Goal: Task Accomplishment & Management: Use online tool/utility

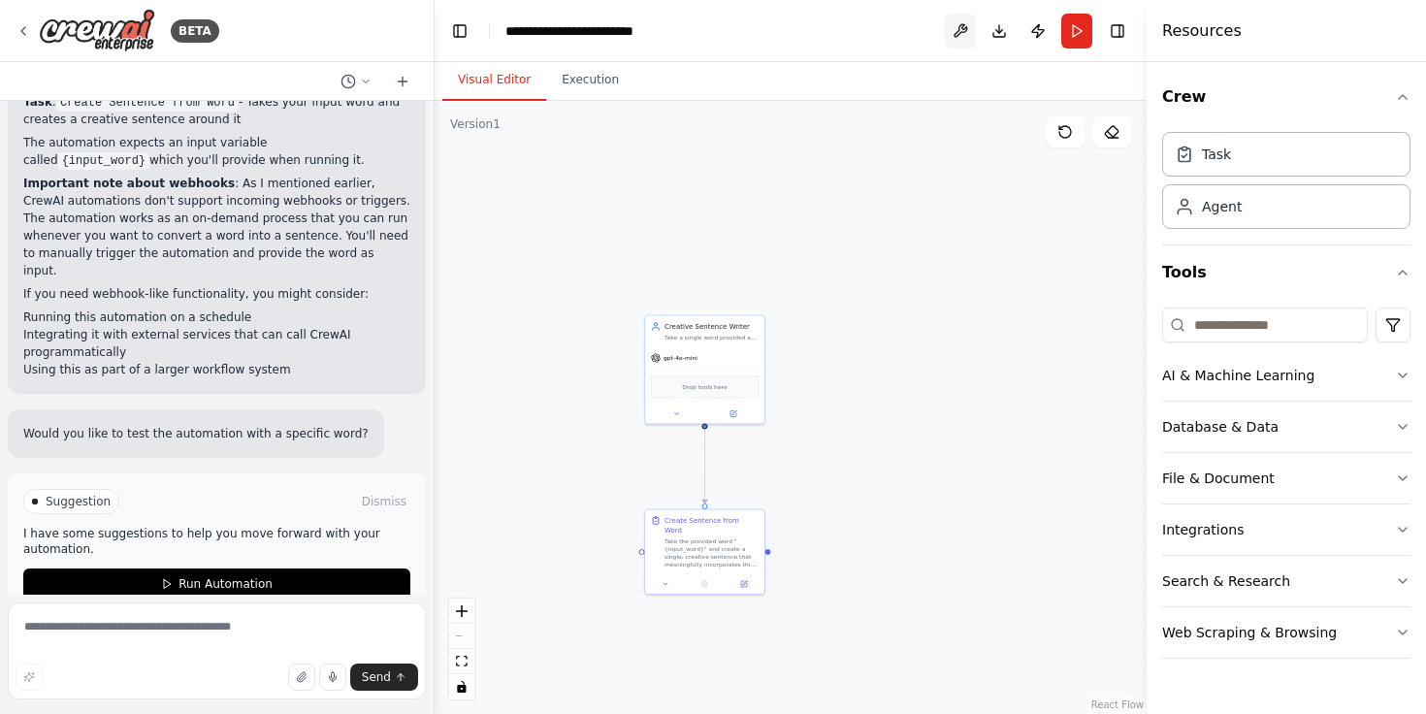
click at [970, 24] on button at bounding box center [960, 31] width 31 height 35
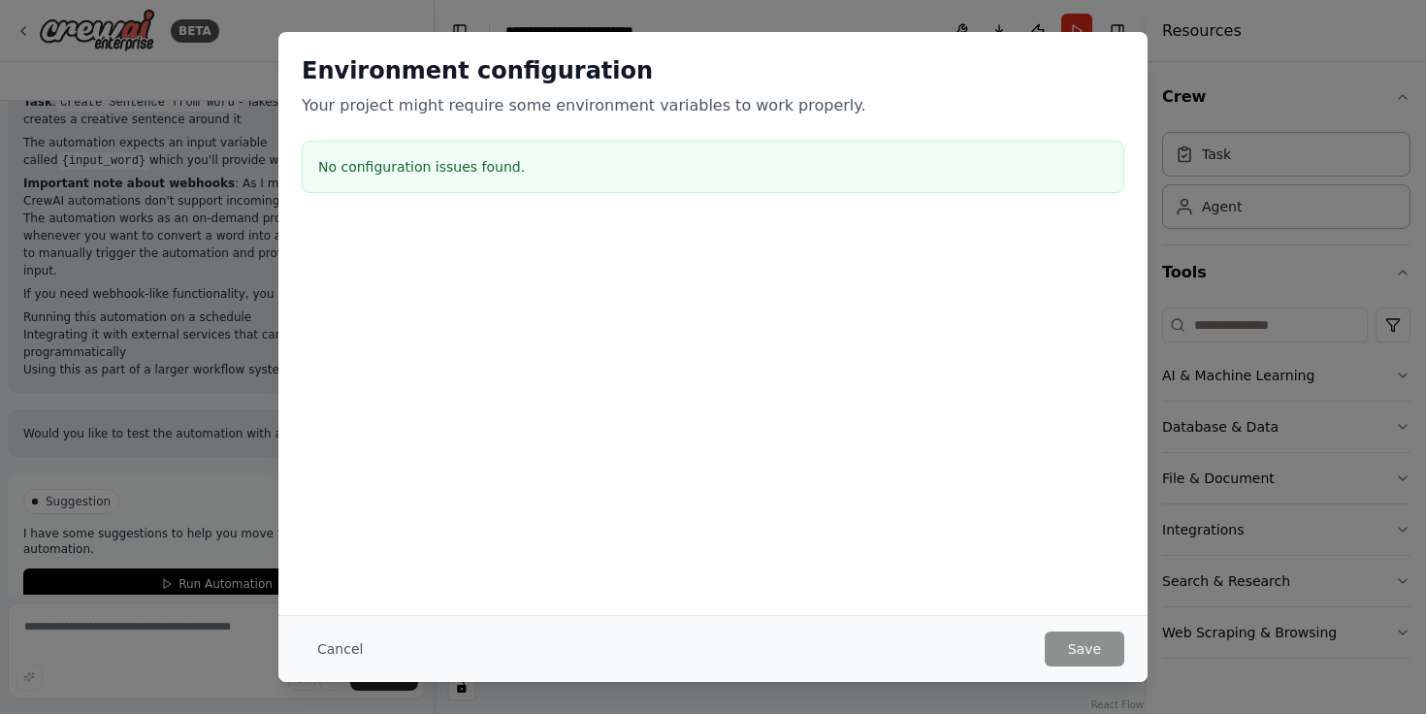
click at [1173, 102] on div "Environment configuration Your project might require some environment variables…" at bounding box center [713, 357] width 1426 height 714
click at [321, 641] on button "Cancel" at bounding box center [340, 648] width 77 height 35
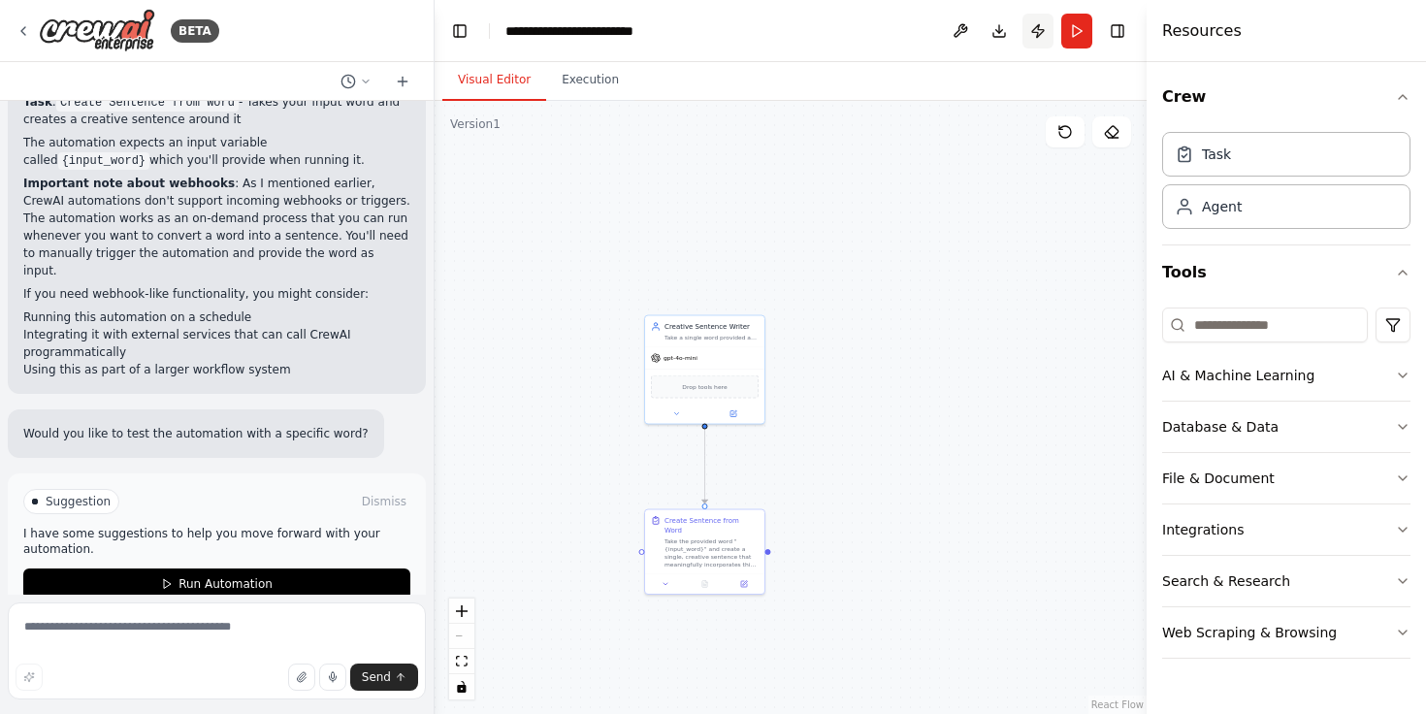
click at [1036, 22] on button "Publish" at bounding box center [1037, 31] width 31 height 35
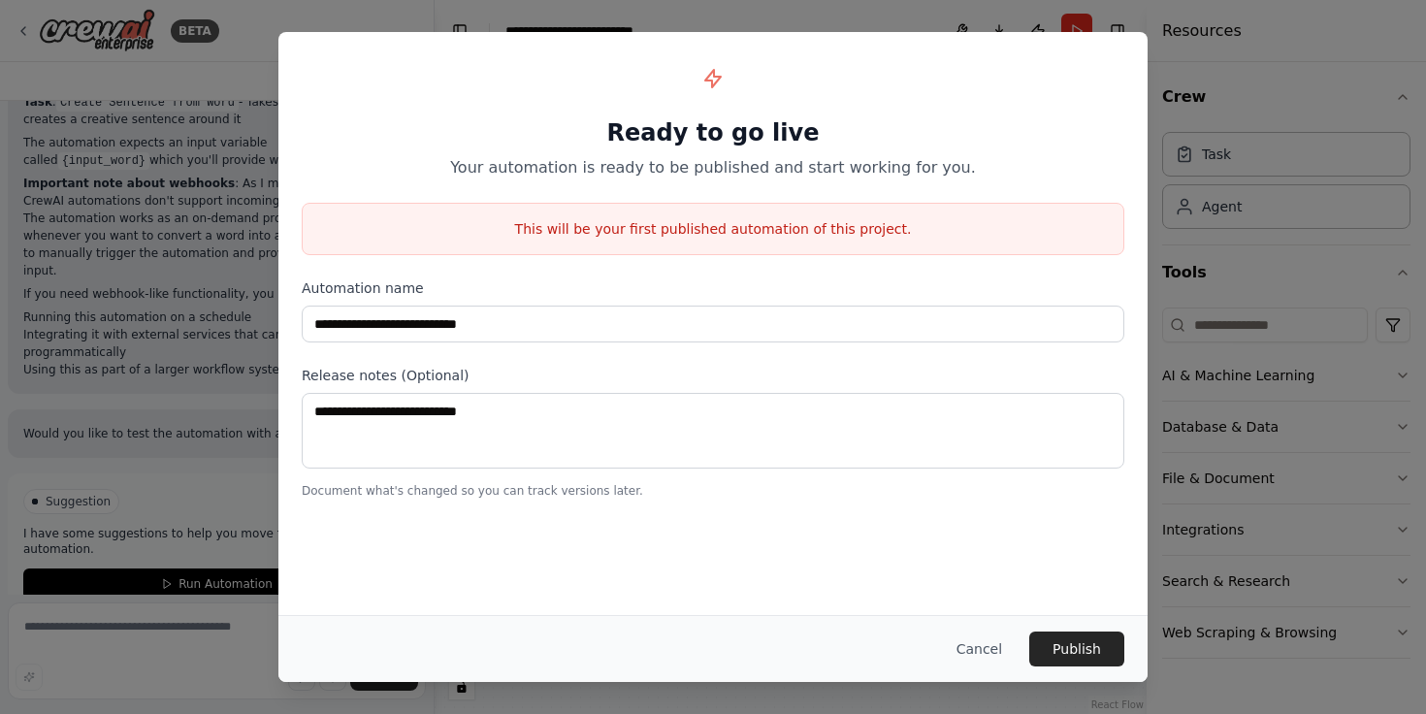
click at [1182, 229] on div "**********" at bounding box center [713, 357] width 1426 height 714
click at [994, 662] on button "Cancel" at bounding box center [979, 648] width 77 height 35
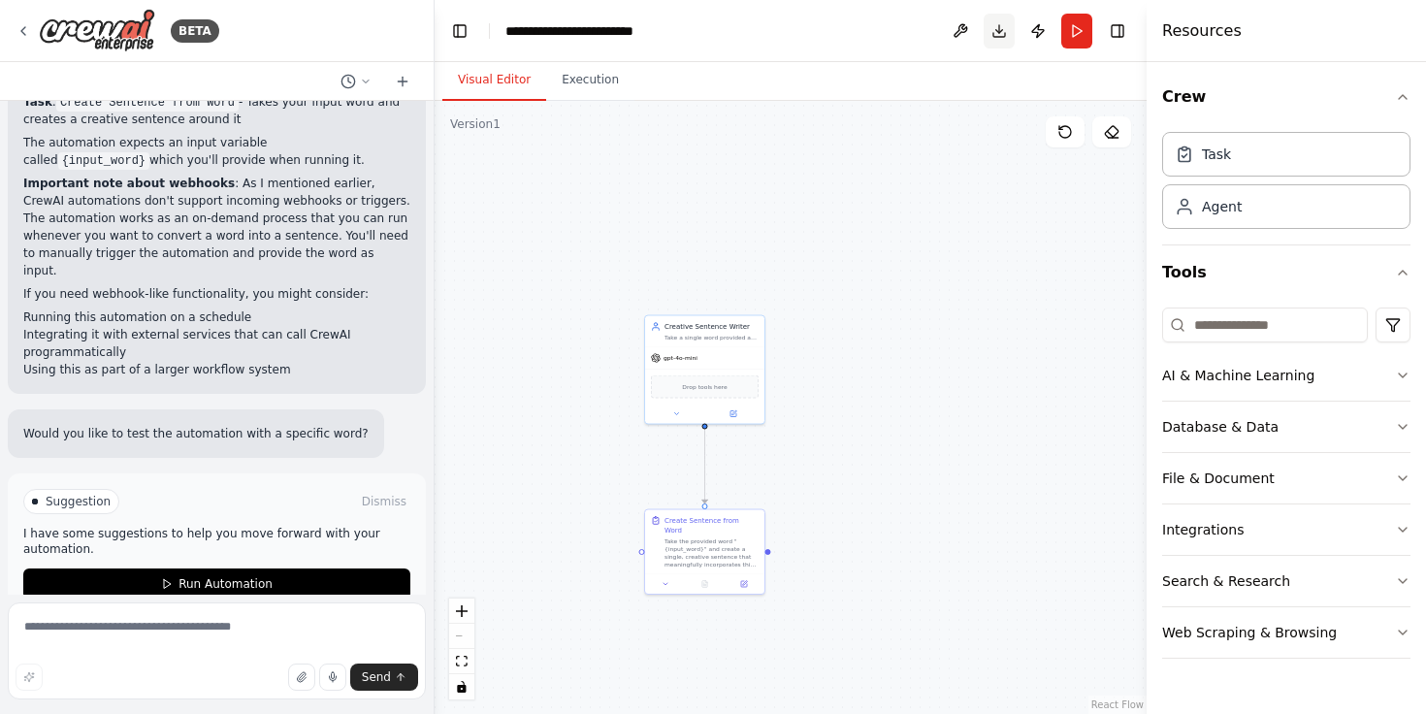
click at [999, 25] on button "Download" at bounding box center [999, 31] width 31 height 35
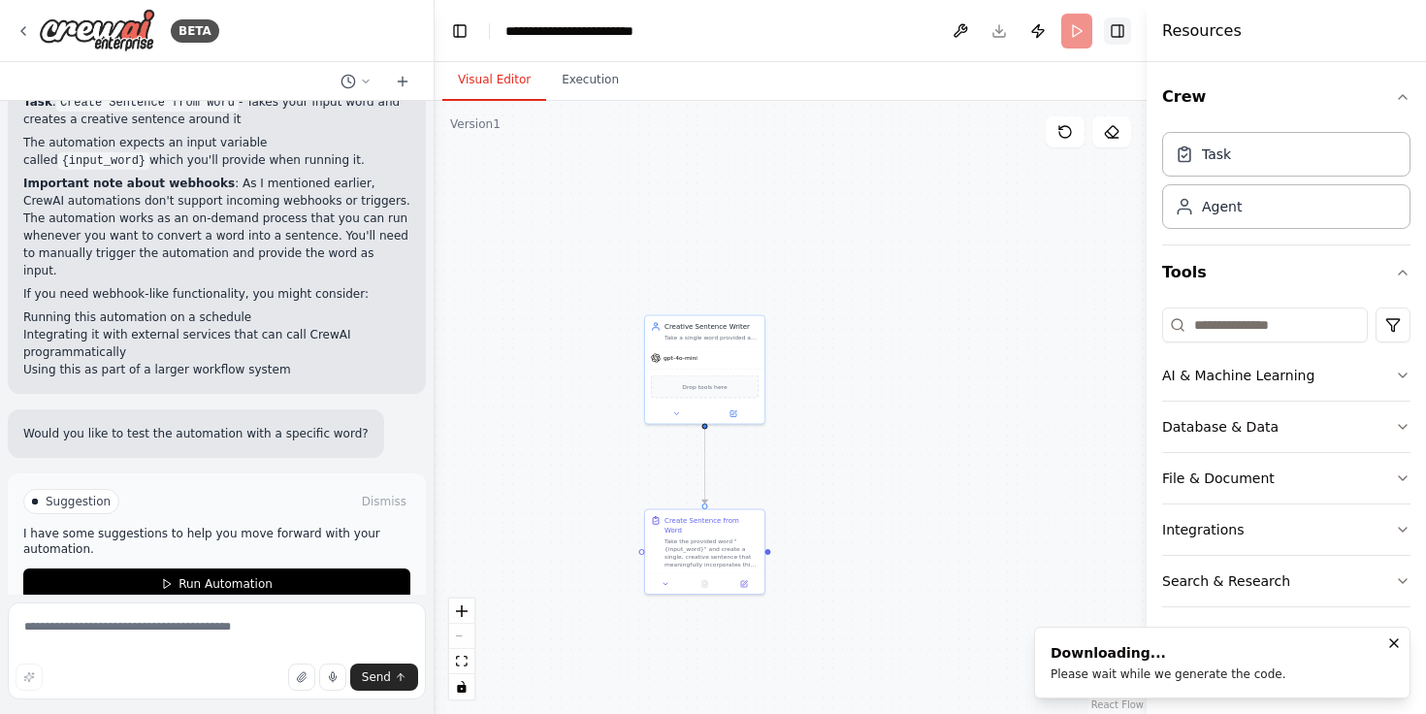
click at [1122, 27] on button "Toggle Right Sidebar" at bounding box center [1117, 30] width 27 height 27
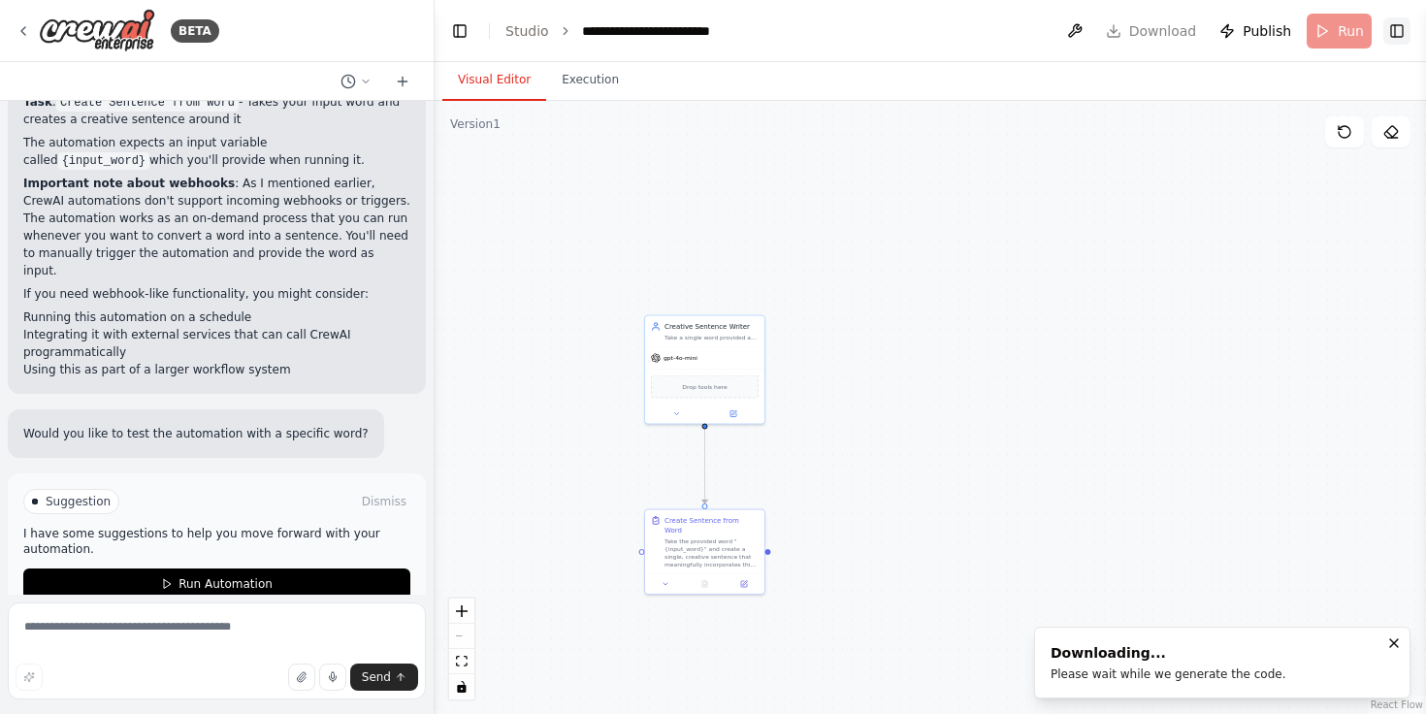
click at [1390, 34] on button "Toggle Right Sidebar" at bounding box center [1396, 30] width 27 height 27
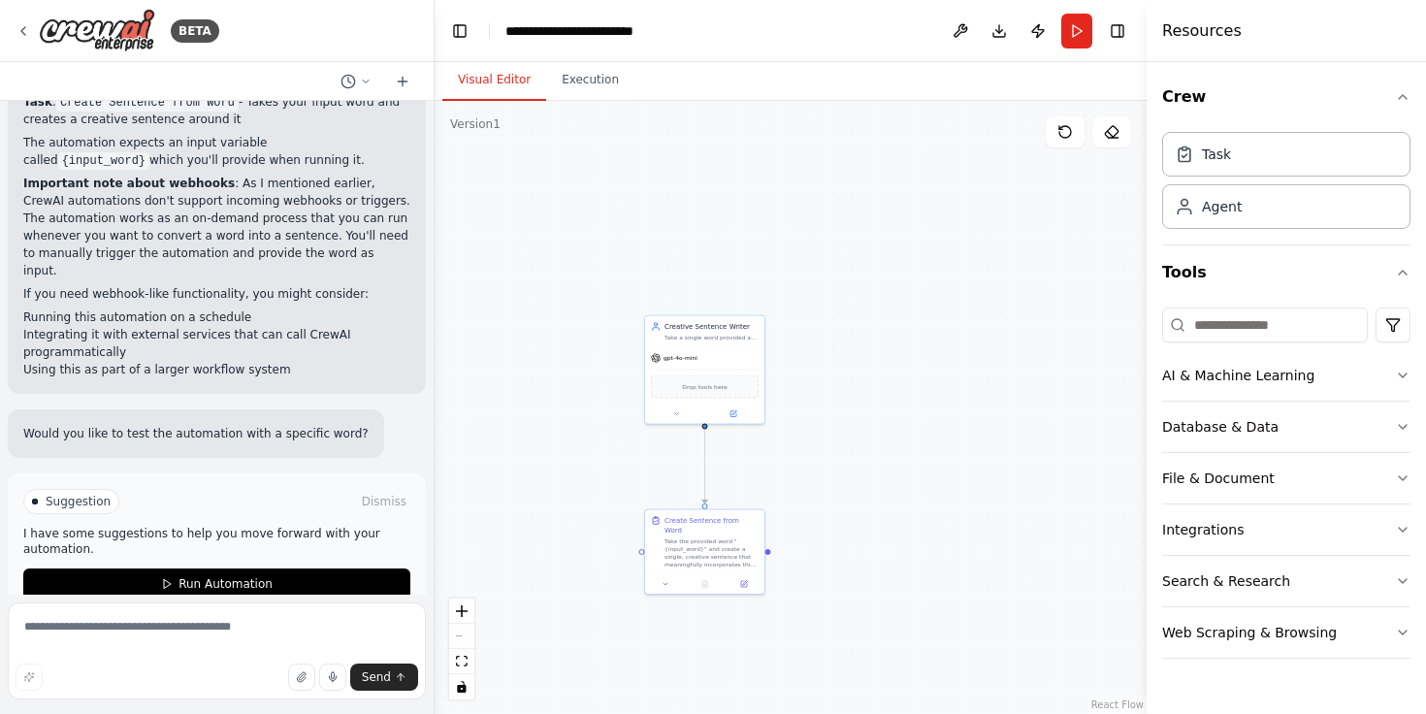
click at [886, 432] on div ".deletable-edge-delete-btn { width: 20px; height: 20px; border: 0px solid #ffff…" at bounding box center [791, 407] width 712 height 613
click at [1082, 36] on button "Run" at bounding box center [1076, 31] width 31 height 35
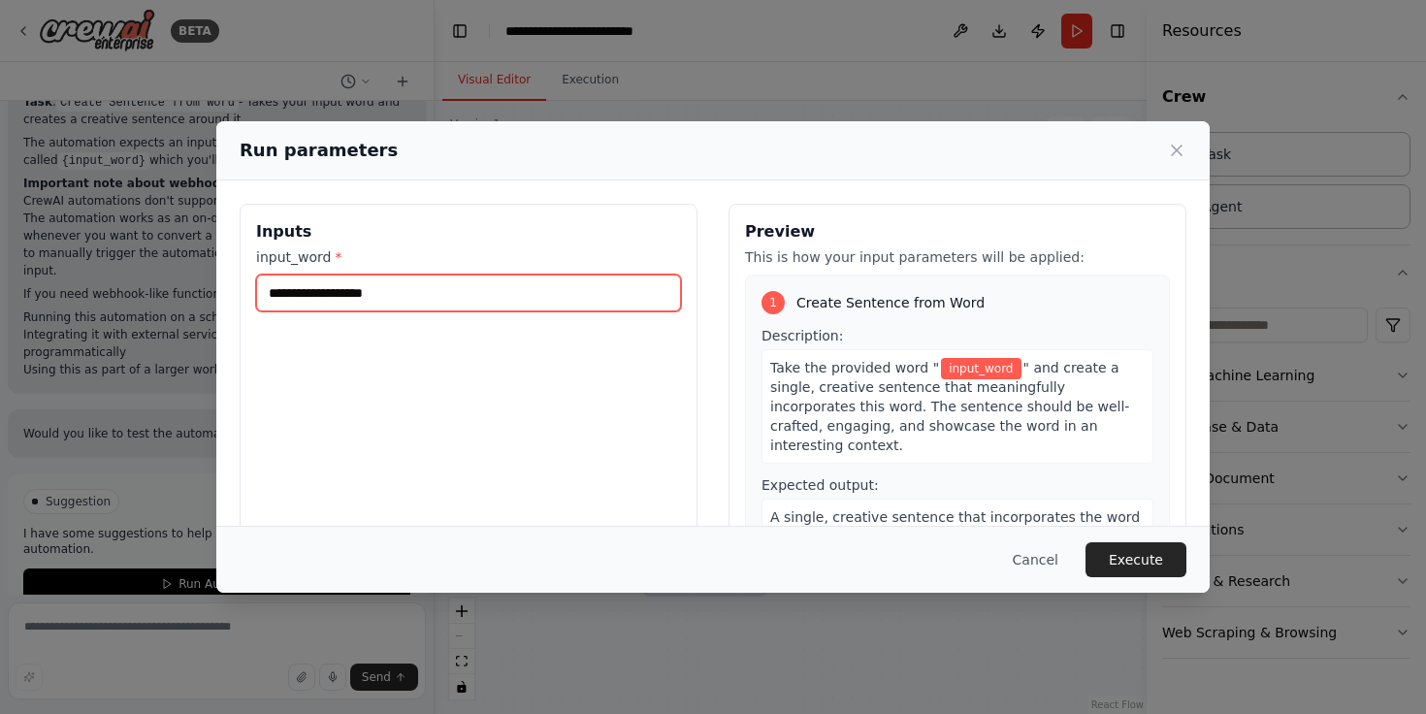
click at [382, 290] on input "input_word *" at bounding box center [468, 292] width 425 height 37
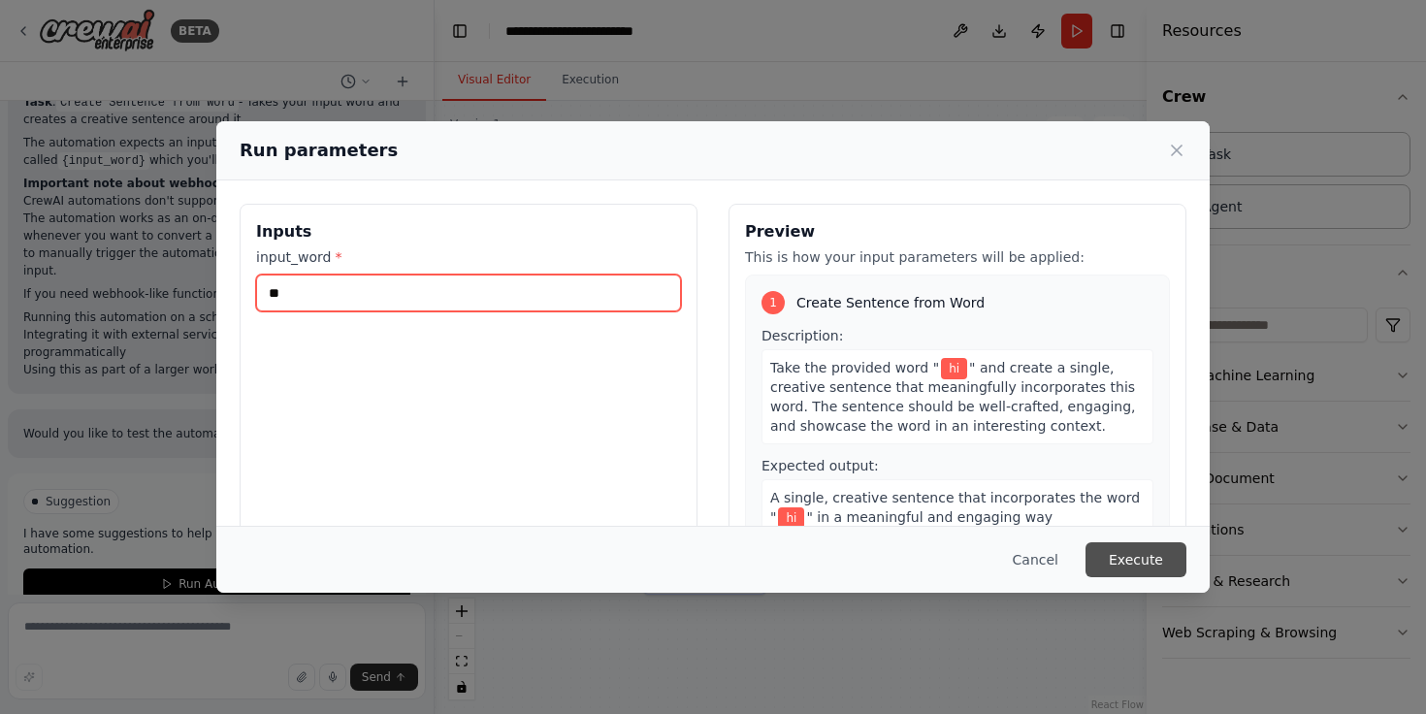
type input "**"
click at [1146, 563] on button "Execute" at bounding box center [1135, 559] width 101 height 35
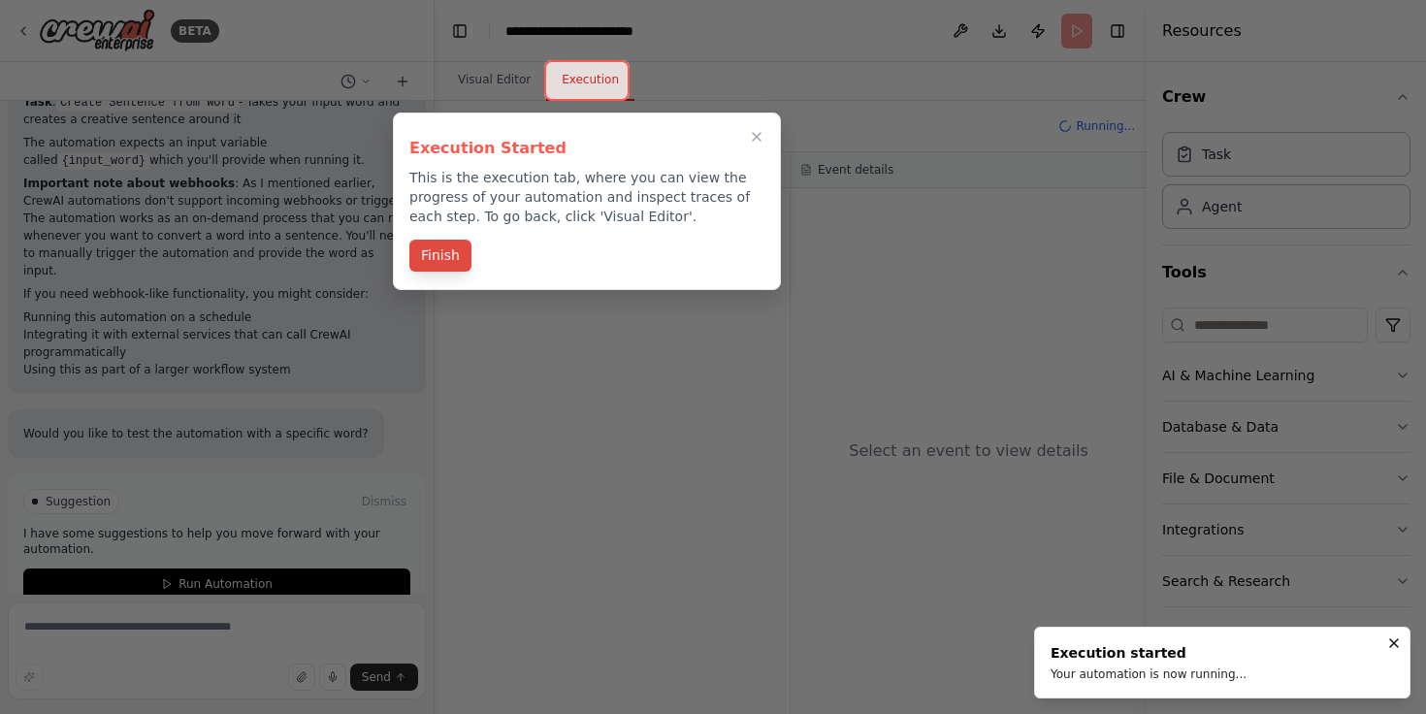
click at [432, 242] on button "Finish" at bounding box center [440, 256] width 62 height 32
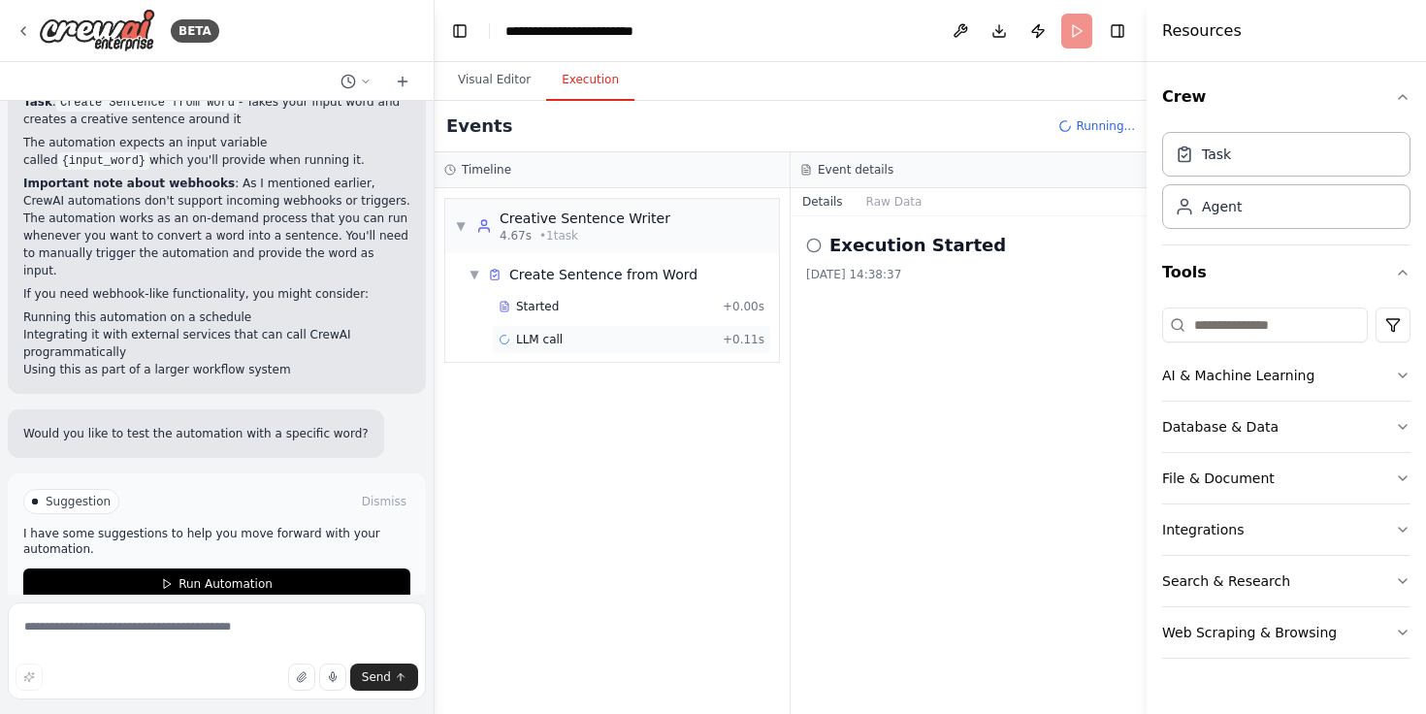
click at [621, 338] on div "LLM call + 0.11s" at bounding box center [632, 340] width 266 height 16
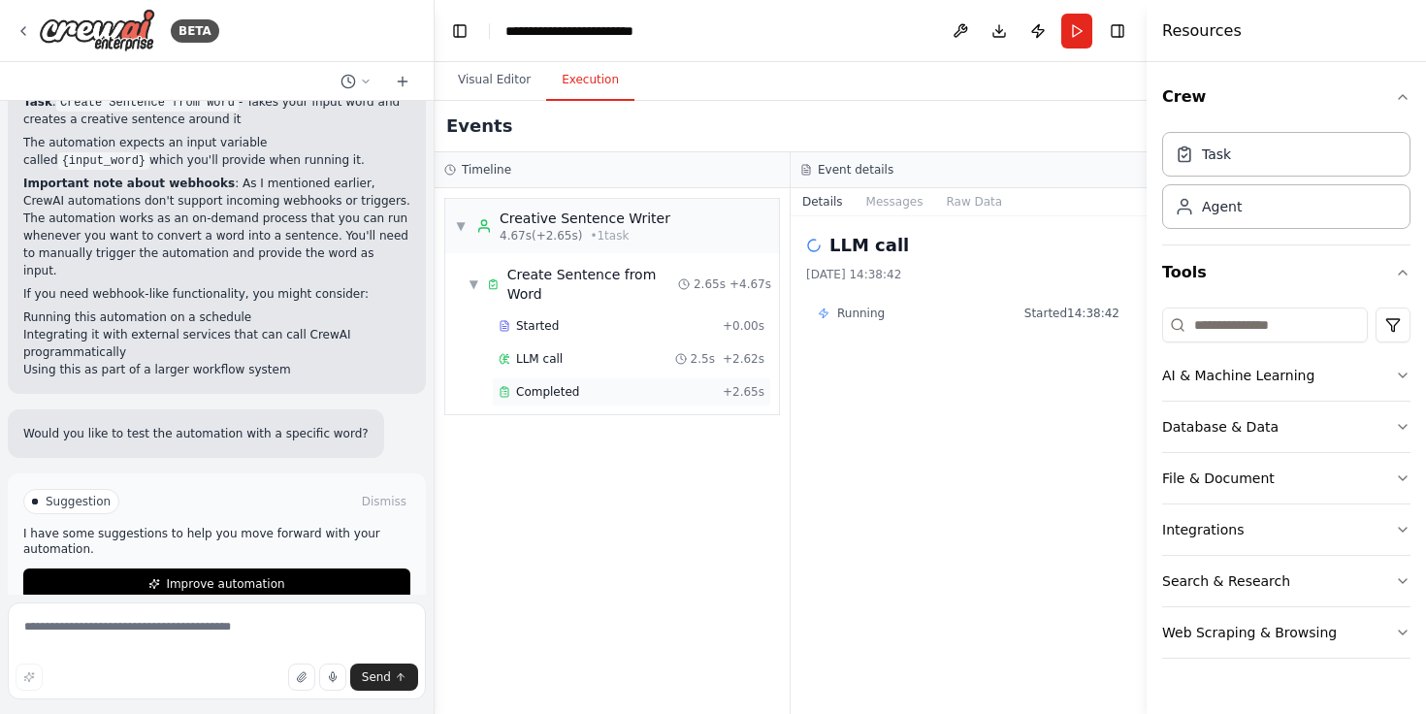
click at [588, 393] on div "Completed" at bounding box center [607, 392] width 216 height 16
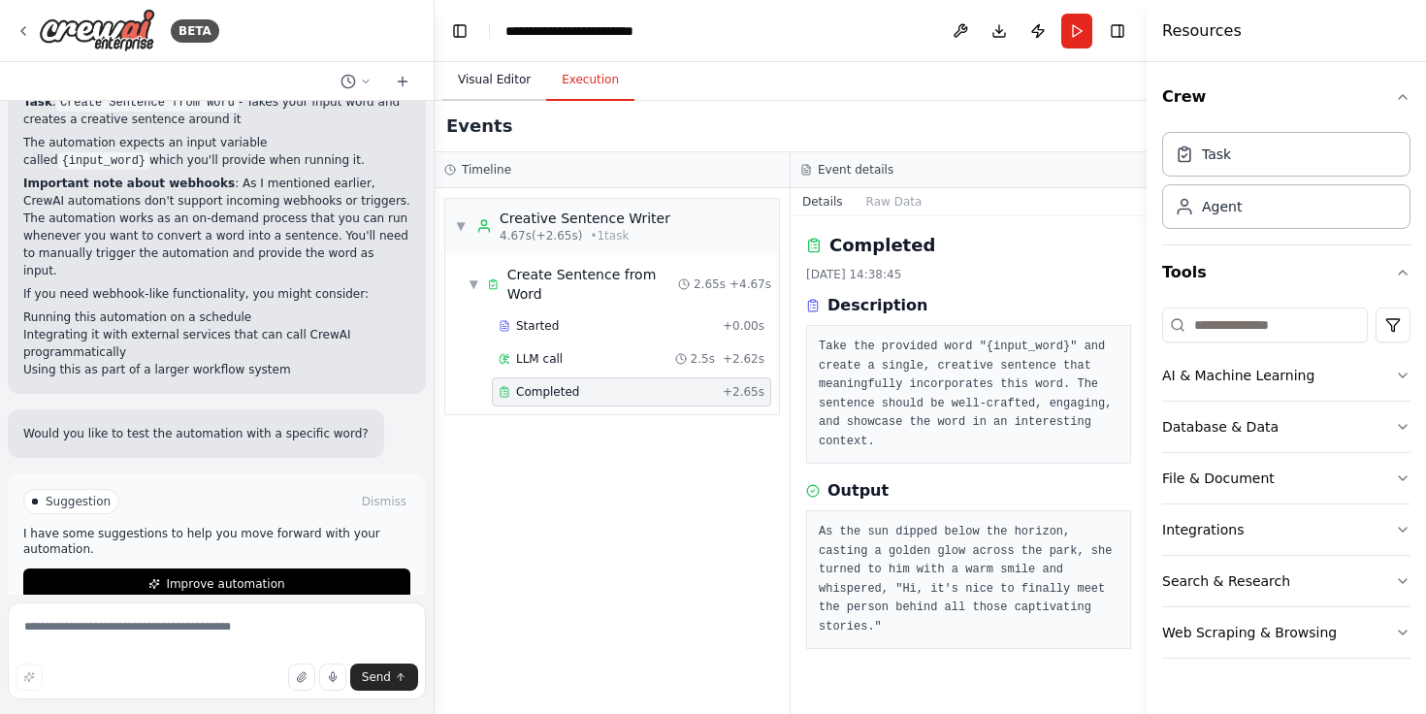
click at [522, 86] on button "Visual Editor" at bounding box center [494, 80] width 104 height 41
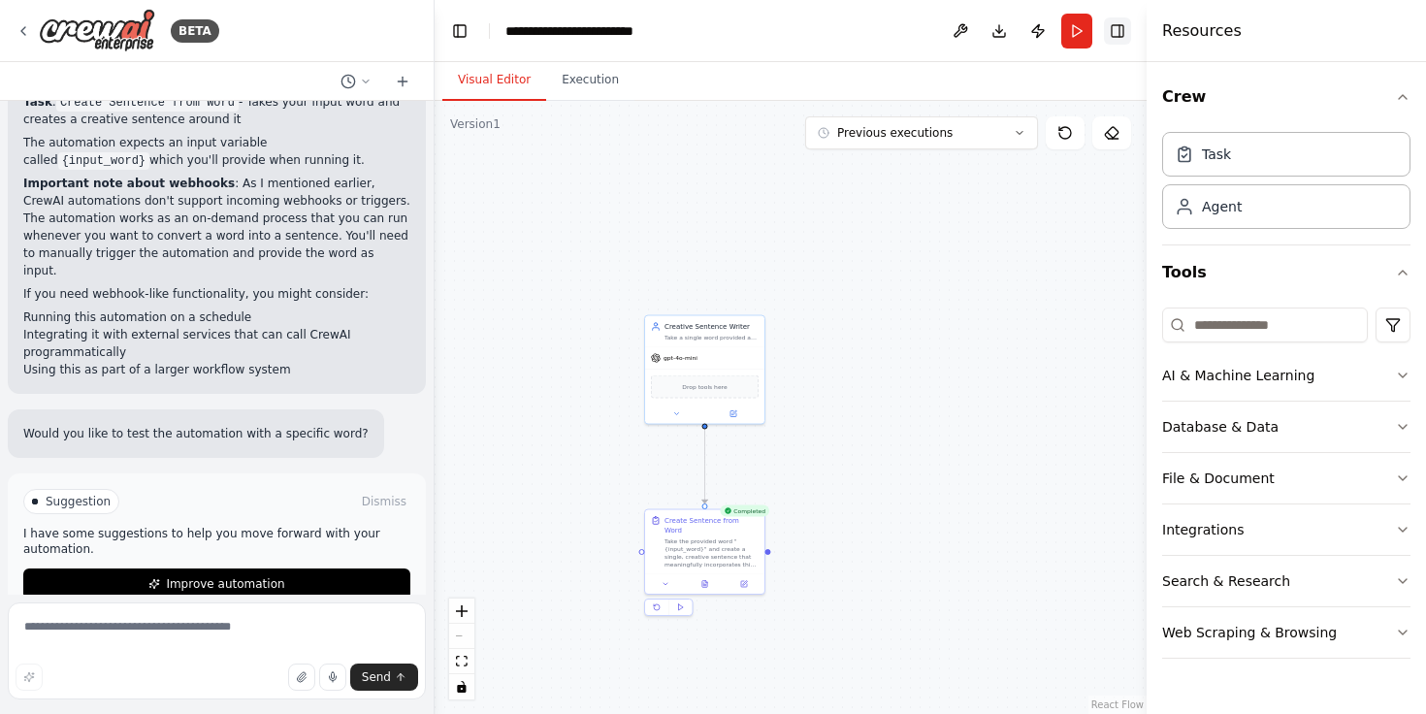
click at [1114, 31] on button "Toggle Right Sidebar" at bounding box center [1117, 30] width 27 height 27
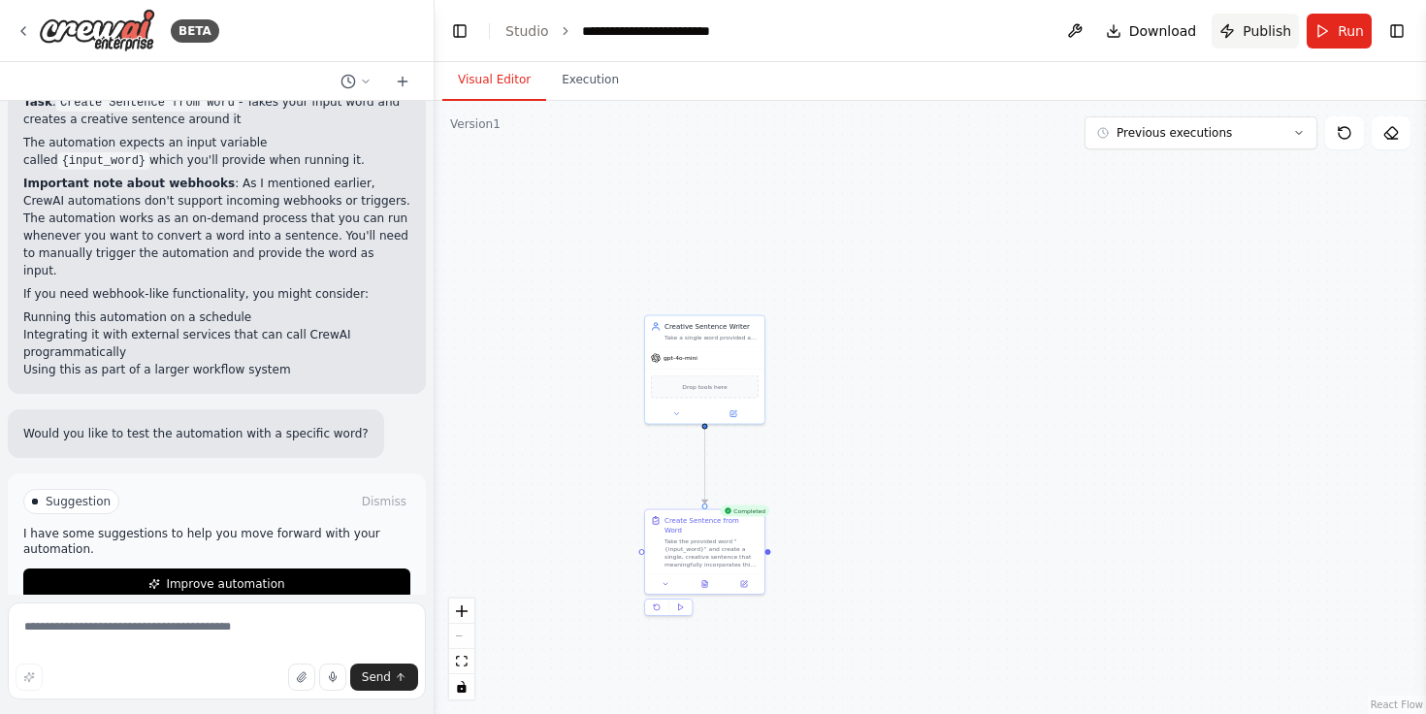
click at [1254, 25] on span "Publish" at bounding box center [1267, 30] width 48 height 19
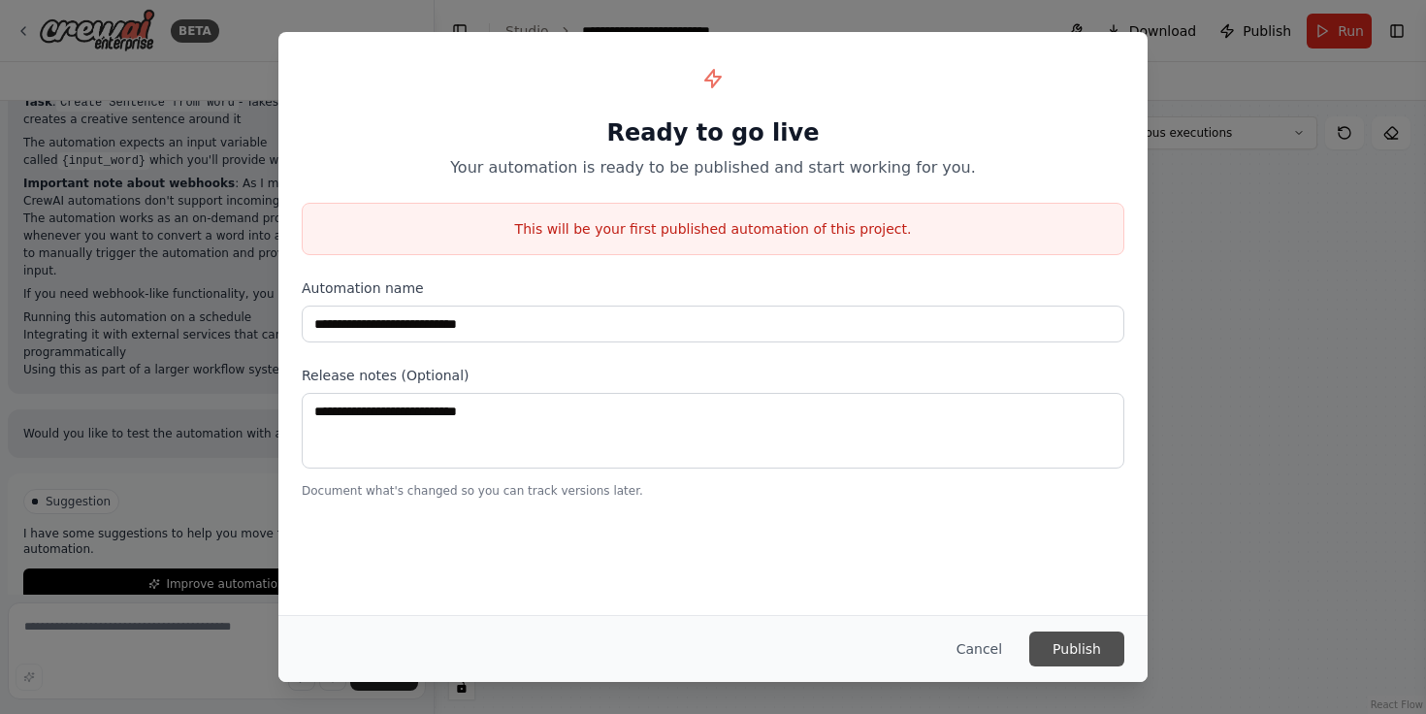
click at [1082, 645] on button "Publish" at bounding box center [1076, 648] width 95 height 35
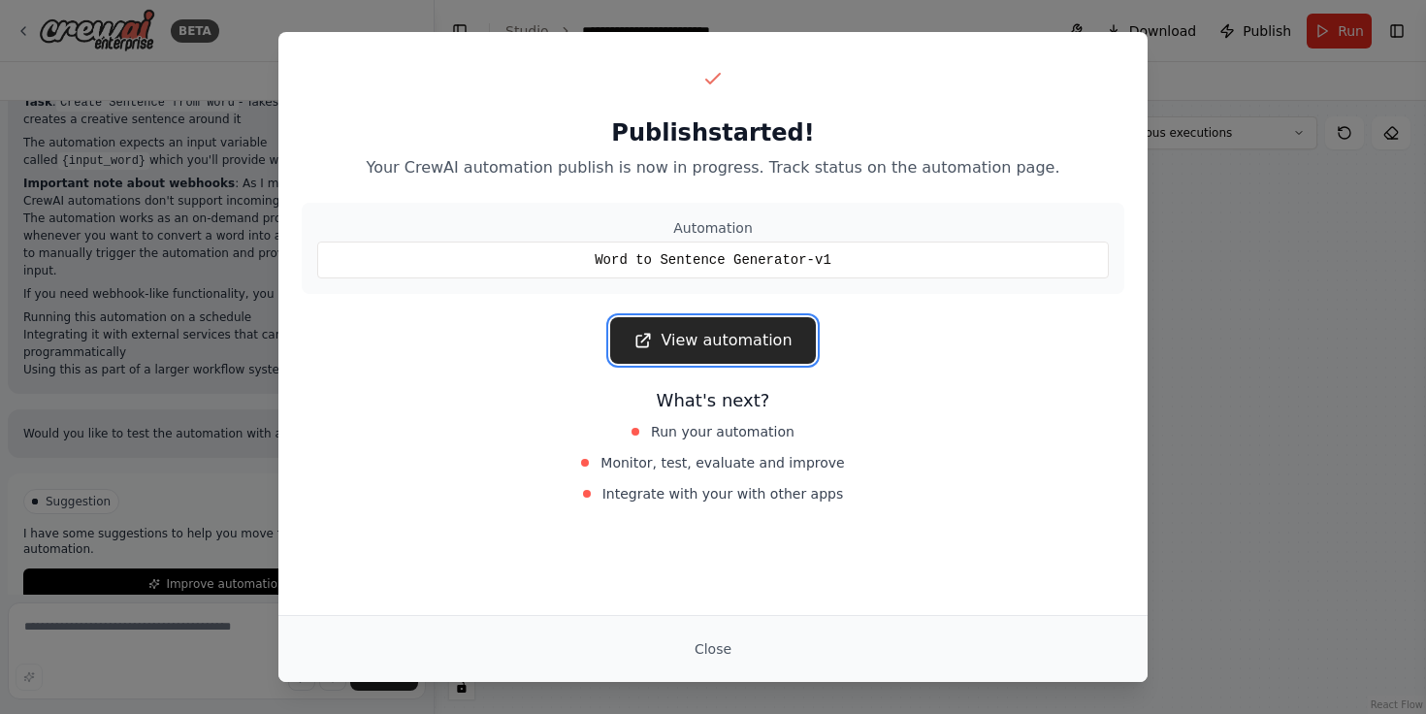
click at [703, 327] on link "View automation" at bounding box center [712, 340] width 205 height 47
click at [1214, 326] on div "Publish started! Your CrewAI automation publish is now in progress. Track statu…" at bounding box center [713, 357] width 1426 height 714
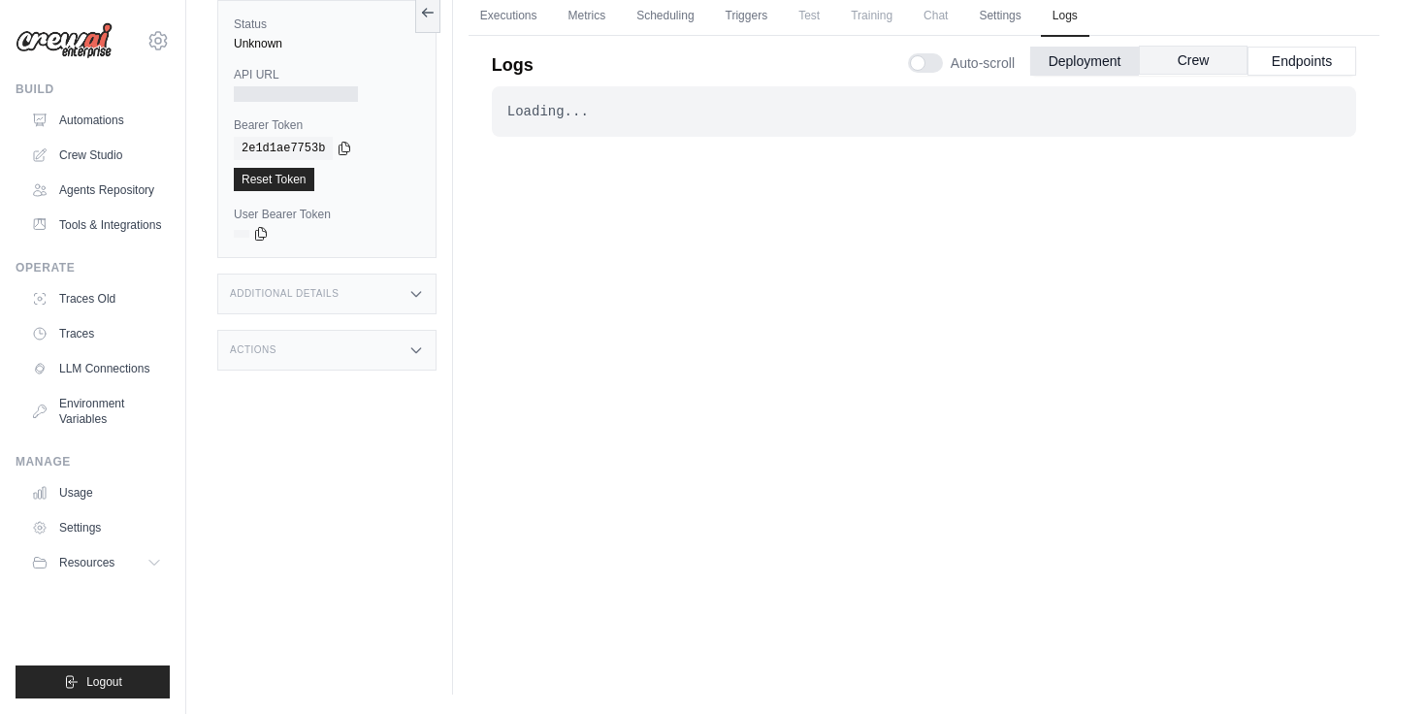
click at [1182, 64] on button "Crew" at bounding box center [1193, 60] width 109 height 29
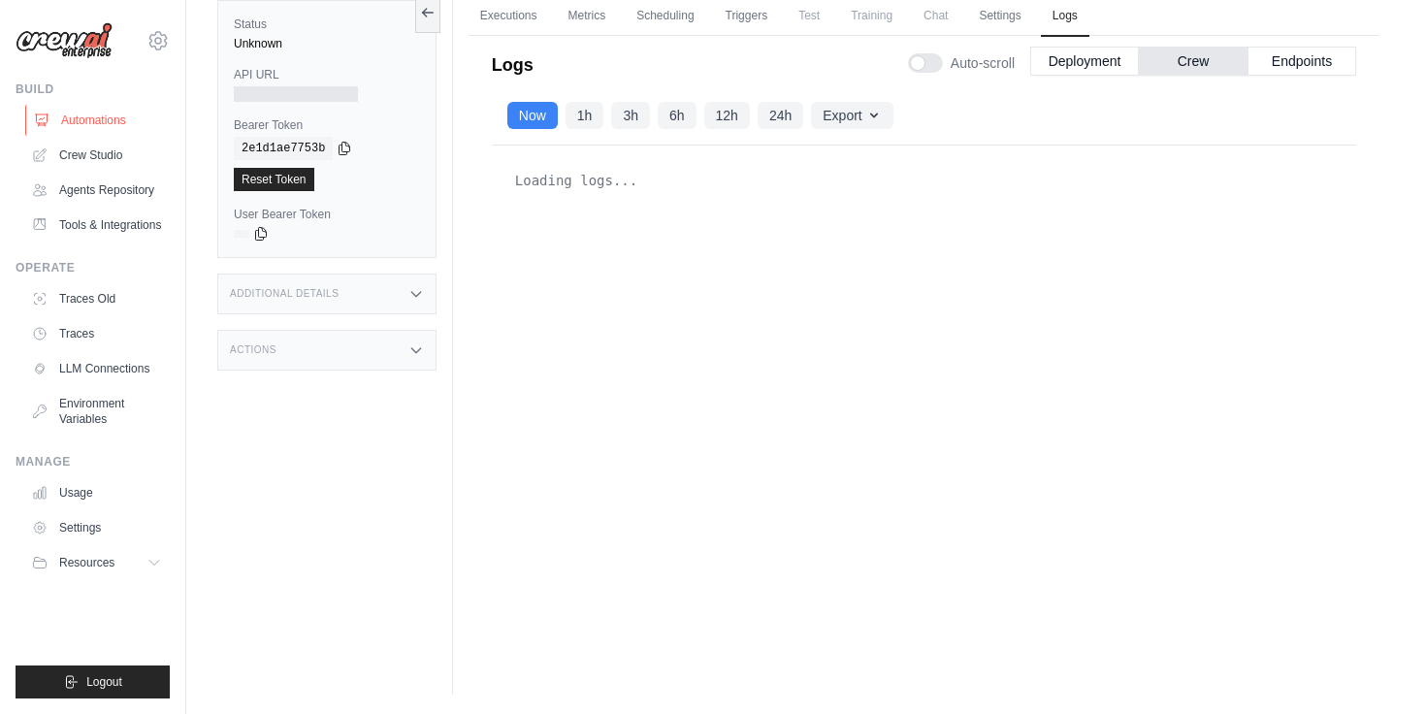
click at [122, 122] on link "Automations" at bounding box center [98, 120] width 146 height 31
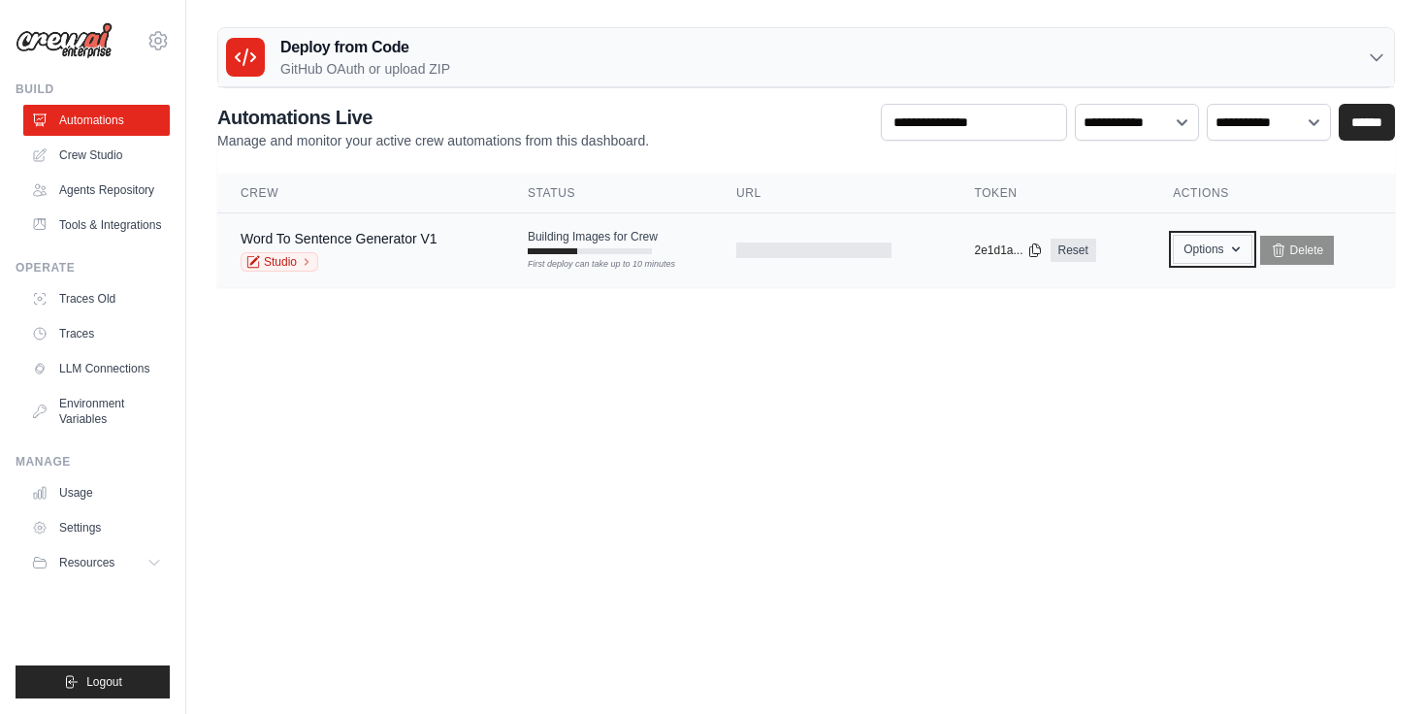
click at [1204, 252] on button "Options" at bounding box center [1212, 249] width 79 height 29
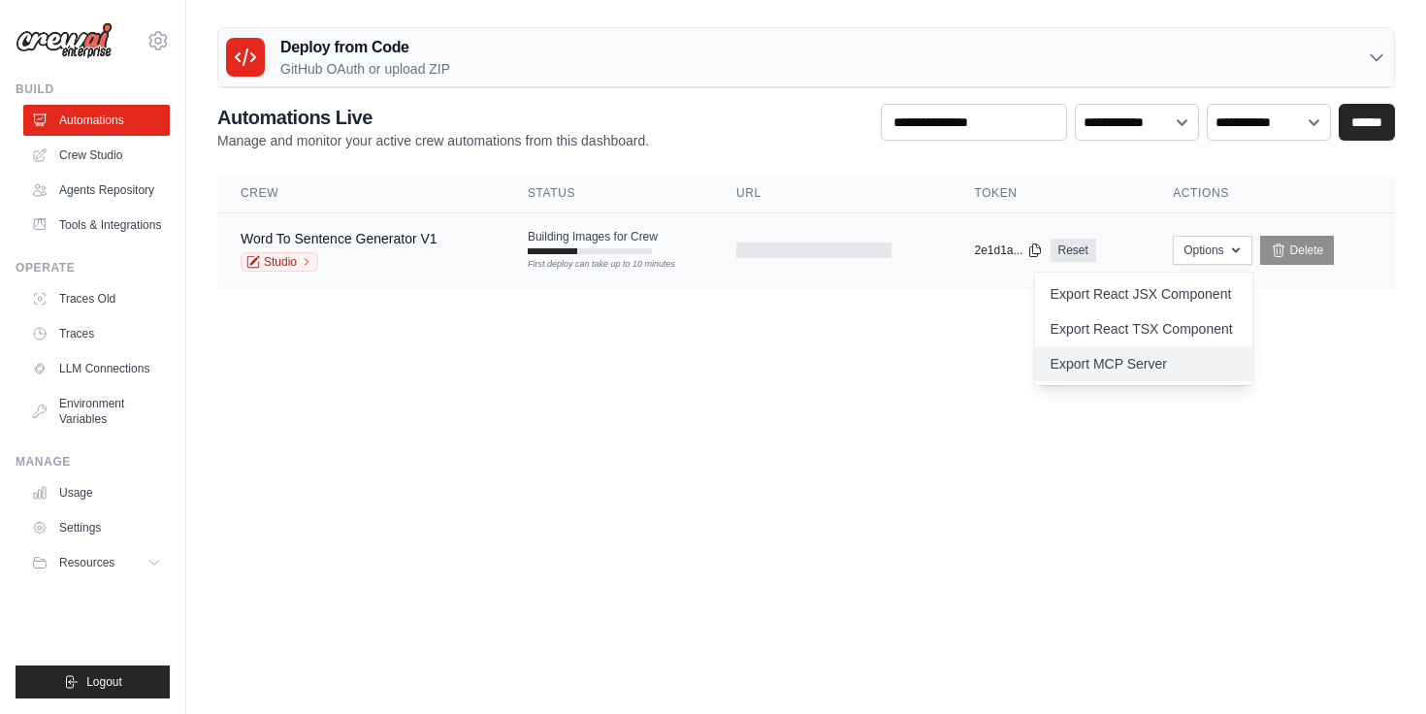
click at [1135, 364] on link "Export MCP Server" at bounding box center [1143, 363] width 217 height 35
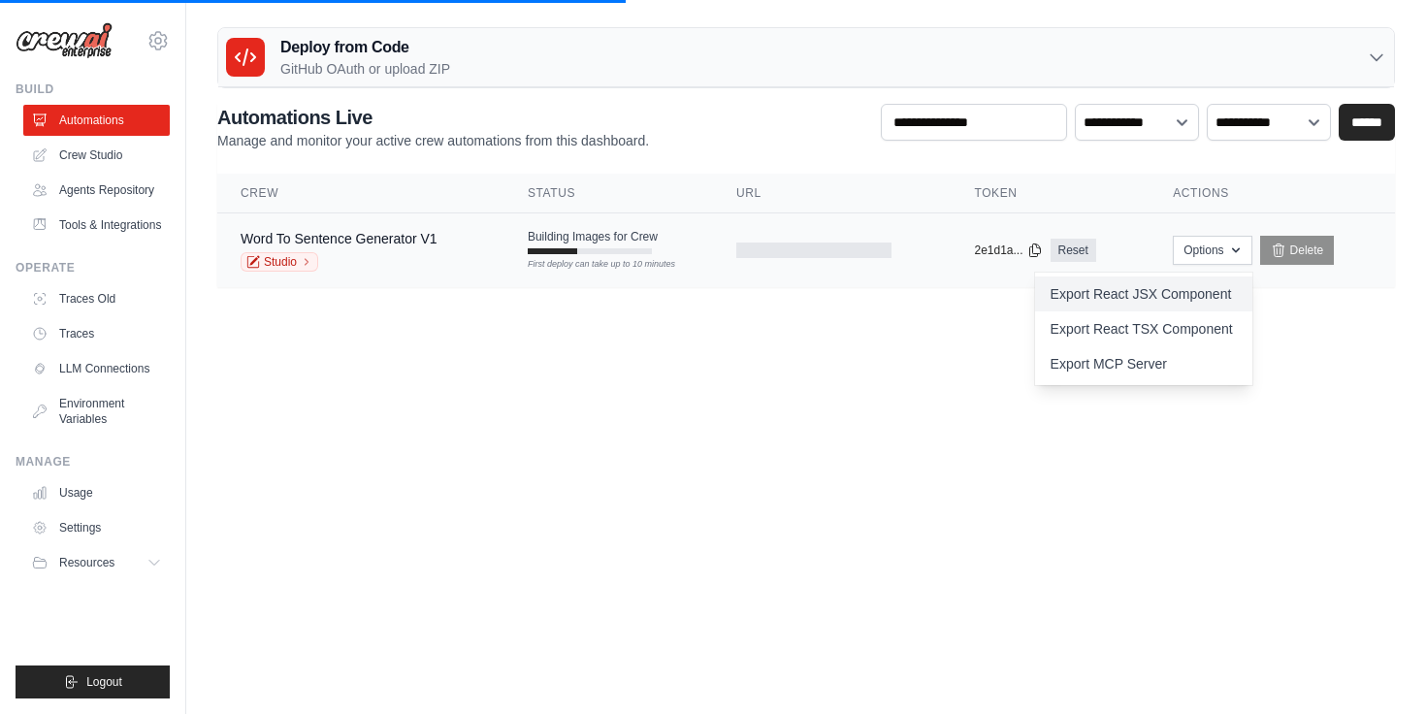
click at [1156, 294] on link "Export React JSX Component" at bounding box center [1143, 293] width 217 height 35
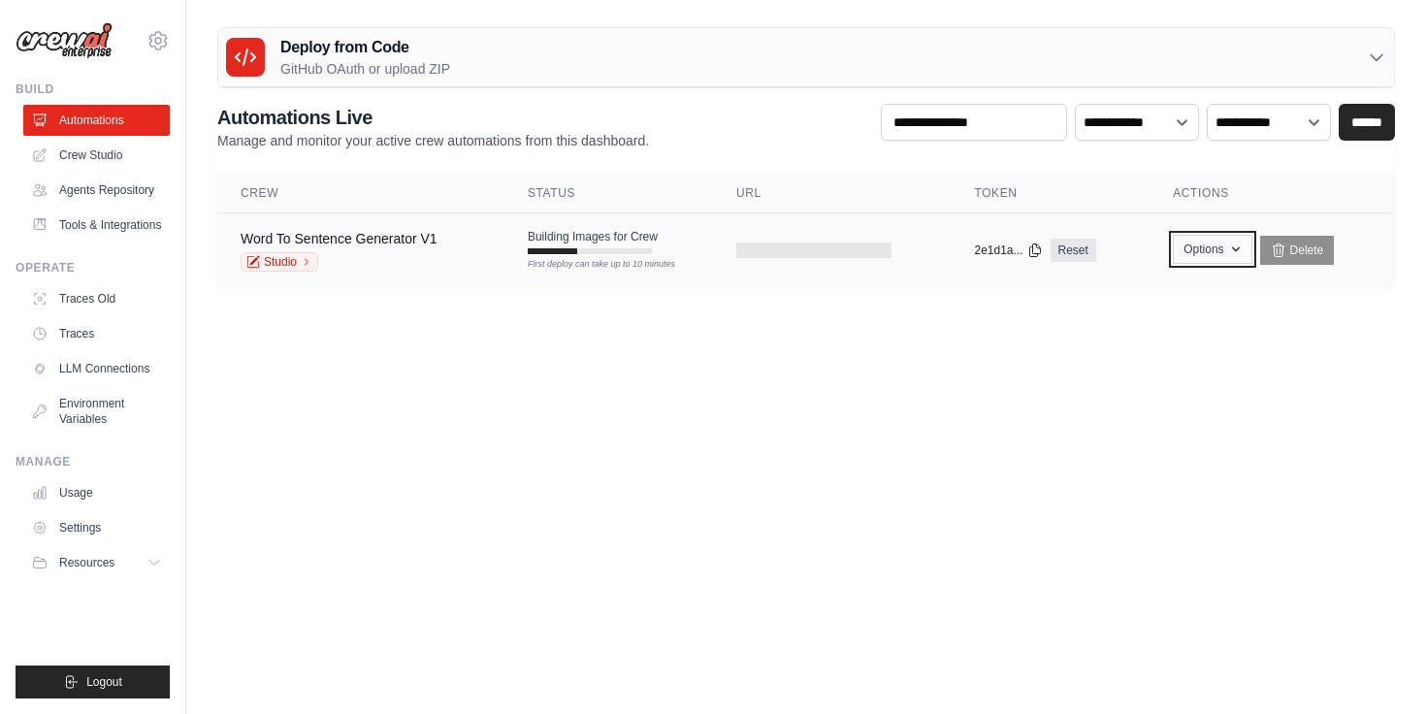
click at [1224, 253] on button "Options" at bounding box center [1212, 249] width 79 height 29
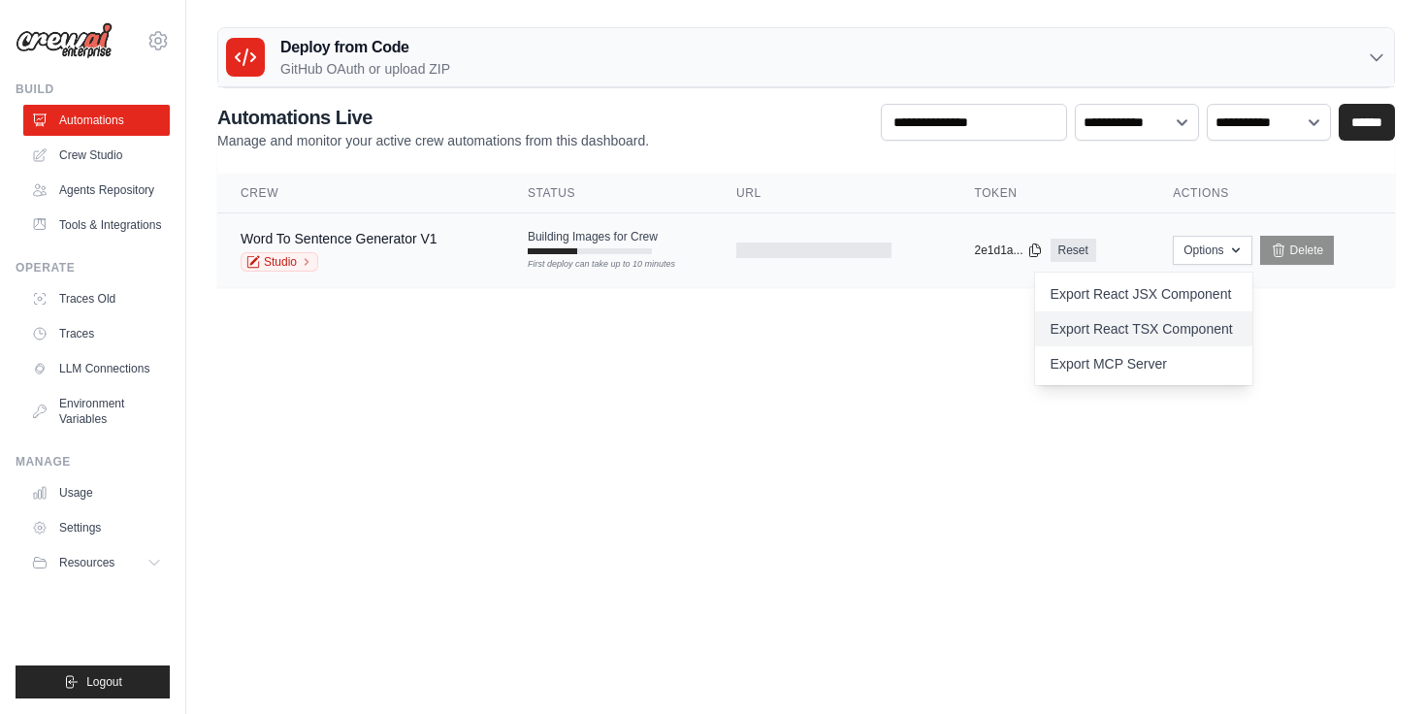
click at [1180, 332] on link "Export React TSX Component" at bounding box center [1143, 328] width 217 height 35
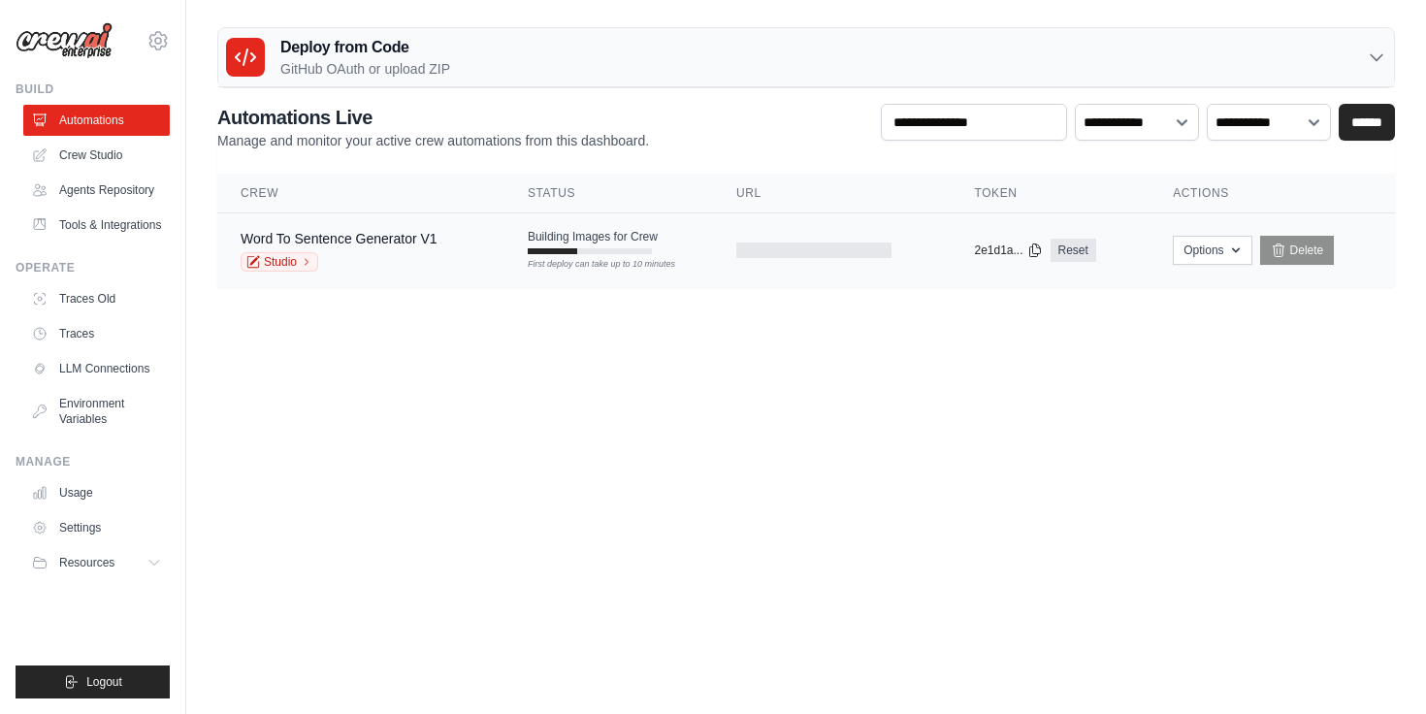
click at [683, 257] on td "Building Images for Crew First deploy can take up to 10 minutes" at bounding box center [608, 241] width 209 height 56
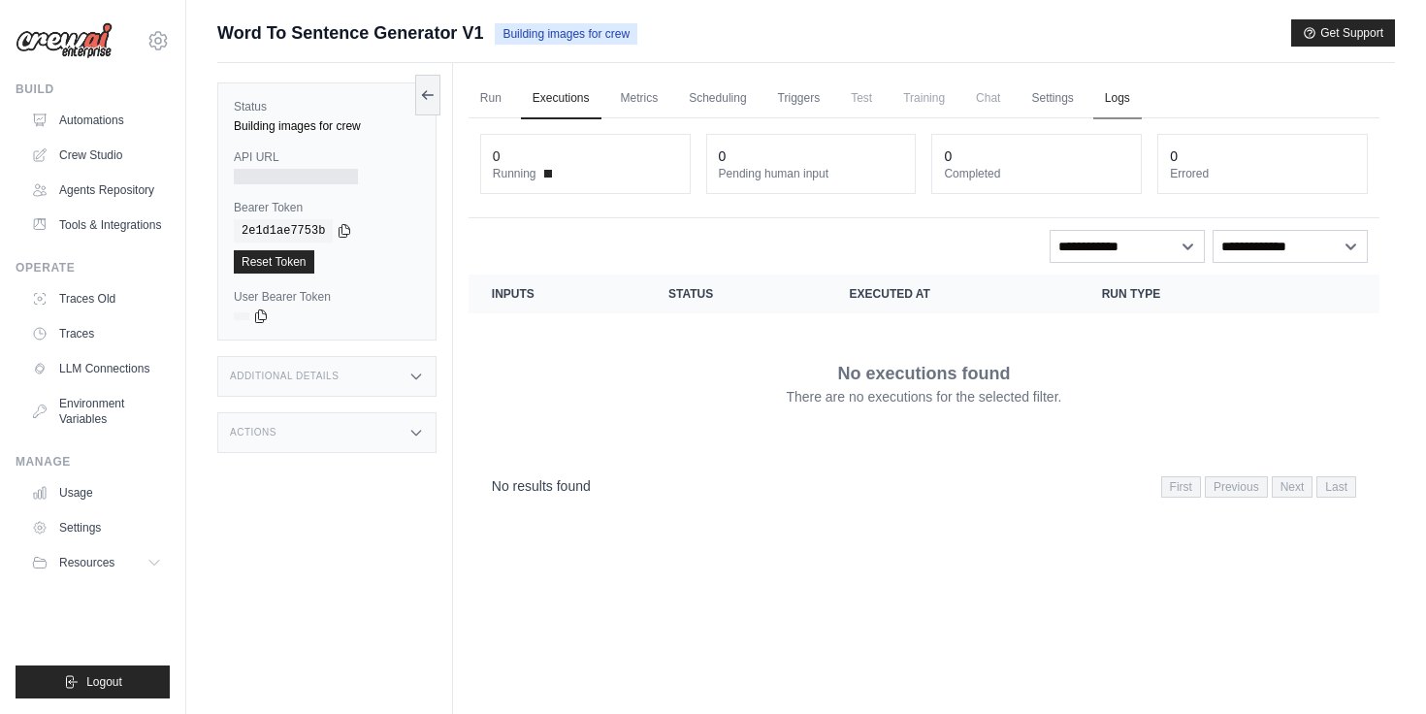
click at [1107, 102] on link "Logs" at bounding box center [1117, 99] width 48 height 41
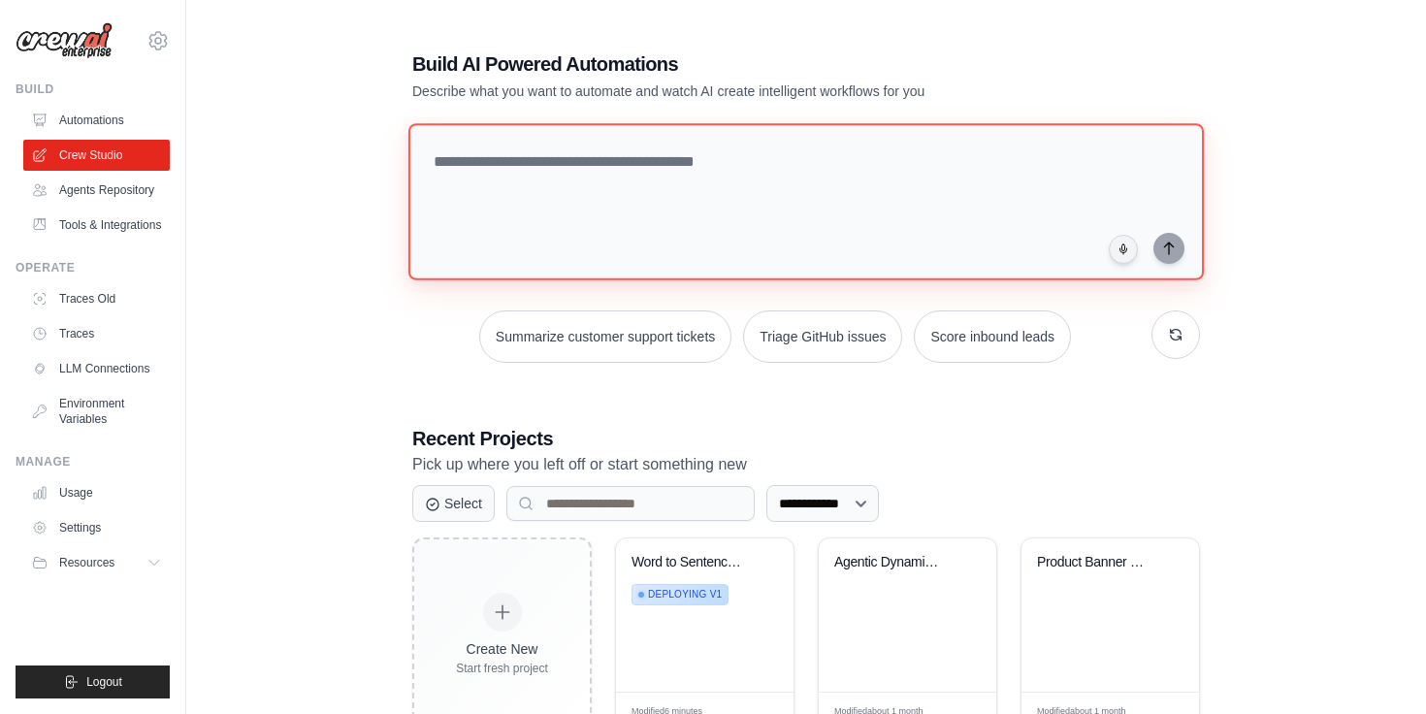
click at [592, 169] on textarea at bounding box center [805, 201] width 795 height 157
